Goal: Transaction & Acquisition: Purchase product/service

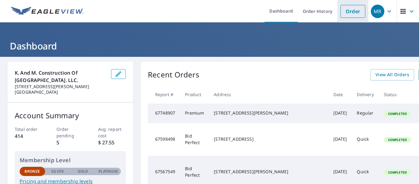
click at [351, 9] on link "Order" at bounding box center [353, 11] width 25 height 13
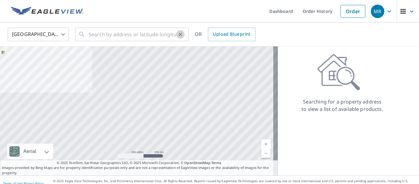
click at [177, 32] on button "Clear" at bounding box center [180, 34] width 9 height 9
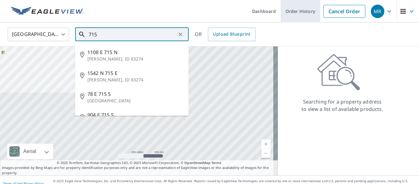
type input "715"
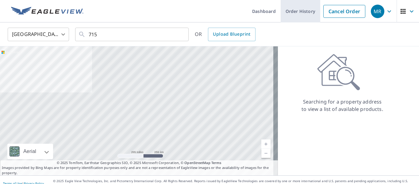
click at [300, 12] on link "Order History" at bounding box center [301, 11] width 40 height 22
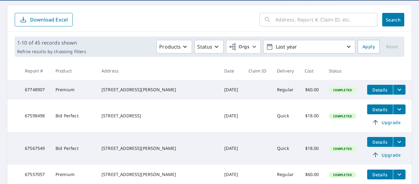
scroll to position [61, 0]
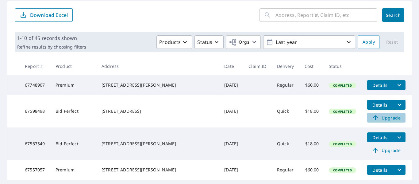
click at [379, 120] on span "Upgrade" at bounding box center [386, 117] width 31 height 7
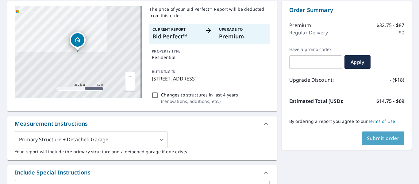
click at [369, 139] on span "Submit order" at bounding box center [383, 138] width 33 height 7
